Goal: Transaction & Acquisition: Purchase product/service

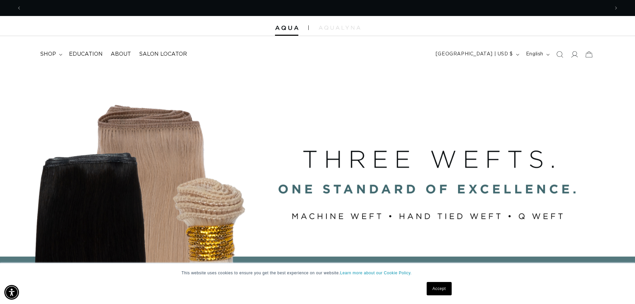
scroll to position [0, 1175]
drag, startPoint x: 440, startPoint y: 290, endPoint x: 435, endPoint y: 292, distance: 4.9
click at [440, 290] on link "Accept" at bounding box center [438, 288] width 25 height 13
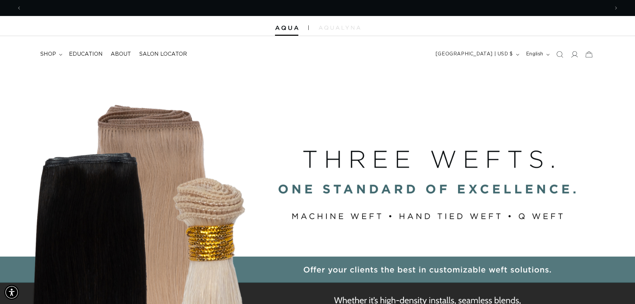
scroll to position [0, 0]
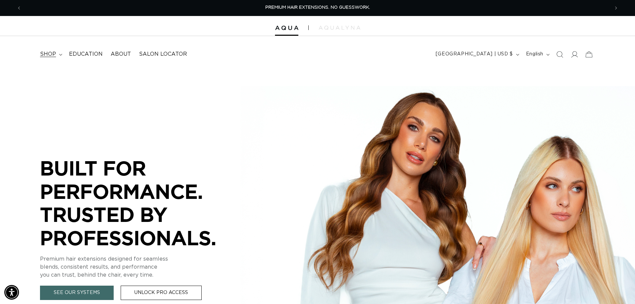
click at [57, 53] on summary "shop" at bounding box center [50, 54] width 29 height 15
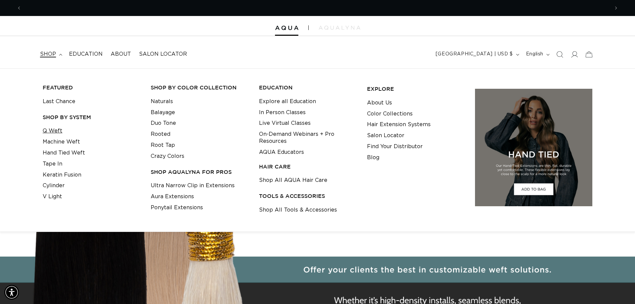
scroll to position [0, 1175]
click at [52, 173] on link "Keratin Fusion" at bounding box center [62, 174] width 39 height 11
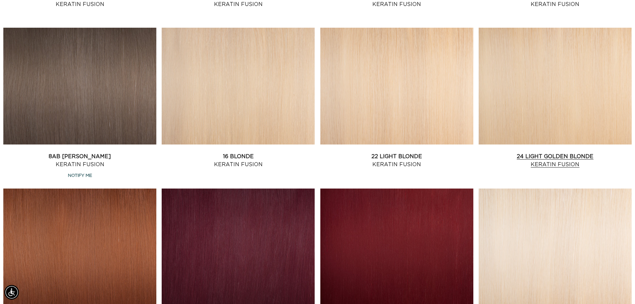
click at [575, 152] on link "24 Light Golden Blonde Keratin Fusion" at bounding box center [554, 160] width 153 height 16
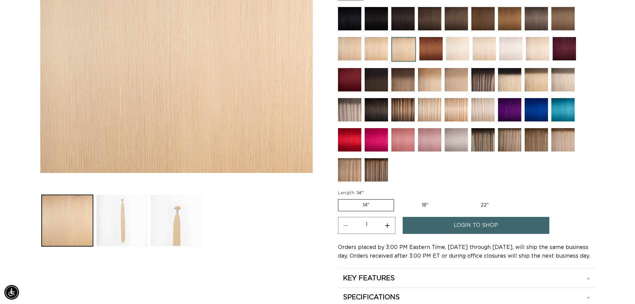
click at [418, 202] on label "18" Variant sold out or unavailable" at bounding box center [424, 204] width 55 height 11
click at [397, 198] on input "18" Variant sold out or unavailable" at bounding box center [397, 198] width 0 height 0
radio input "true"
click at [489, 203] on label "22" Variant sold out or unavailable" at bounding box center [484, 204] width 57 height 11
click at [456, 198] on input "22" Variant sold out or unavailable" at bounding box center [456, 198] width 0 height 0
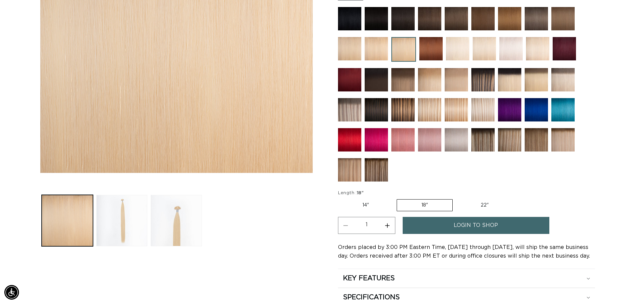
radio input "true"
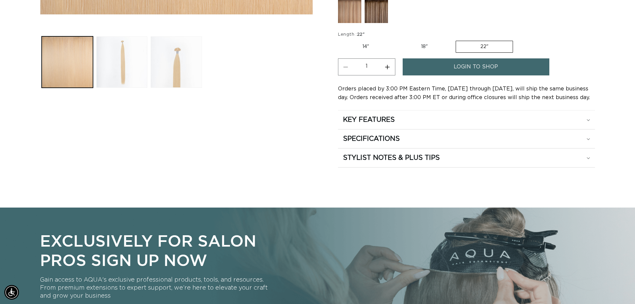
scroll to position [233, 0]
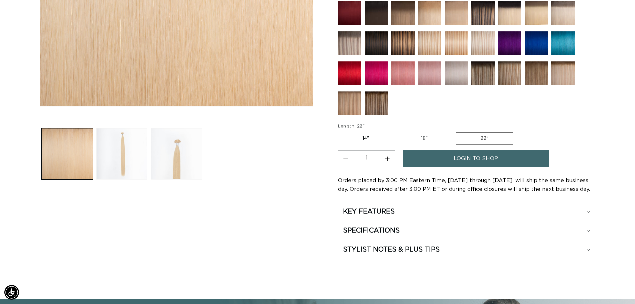
click at [455, 165] on span "login to shop" at bounding box center [475, 158] width 44 height 17
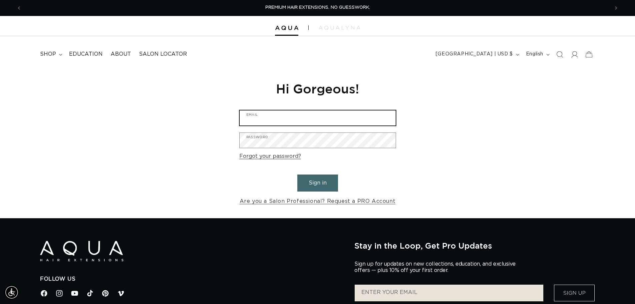
type input "hairchesterfield@christinawhitesalon.com"
drag, startPoint x: 316, startPoint y: 187, endPoint x: 329, endPoint y: 186, distance: 13.0
click at [316, 187] on button "Sign in" at bounding box center [317, 182] width 41 height 17
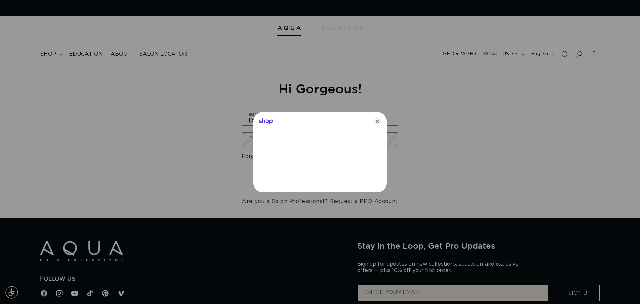
scroll to position [0, 592]
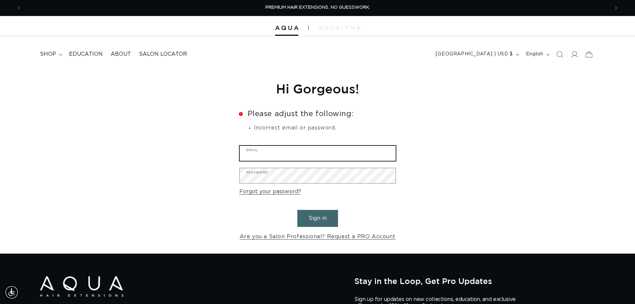
type input "hairchesterfield@christinawhitesalon.com"
click at [315, 217] on button "Sign in" at bounding box center [317, 218] width 41 height 17
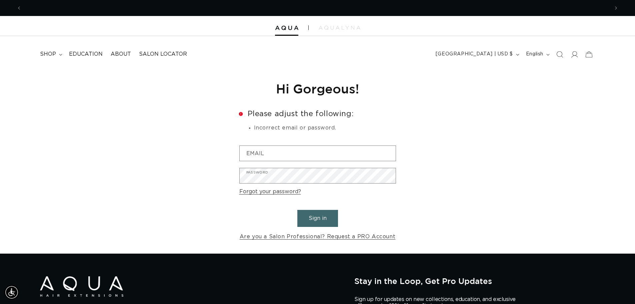
scroll to position [0, 1175]
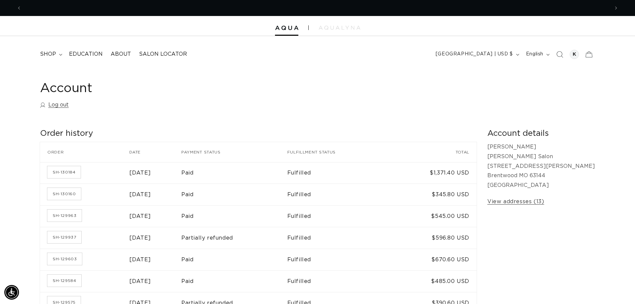
scroll to position [0, 1175]
click at [61, 174] on link "SH-130184" at bounding box center [63, 172] width 33 height 12
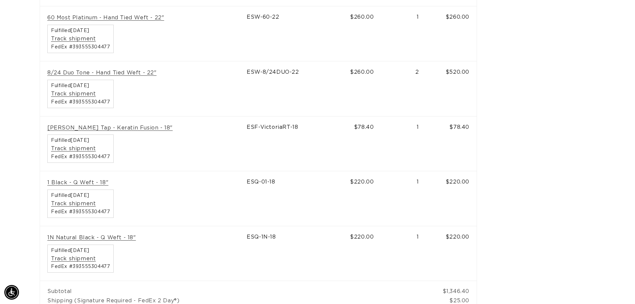
scroll to position [0, 1175]
click at [487, 193] on div "Order SH-130184 Placed on September 24, 2025 at 11:34 am Order SH-130184 Produc…" at bounding box center [263, 77] width 447 height 569
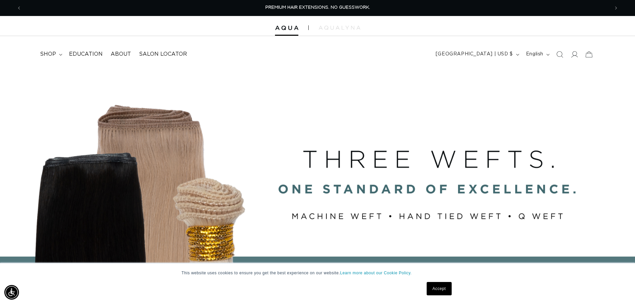
scroll to position [0, 1175]
